Goal: Navigation & Orientation: Understand site structure

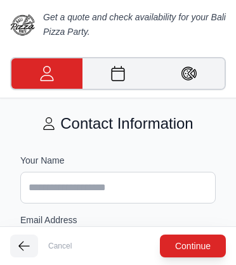
click at [23, 24] on img at bounding box center [22, 24] width 25 height 25
